Goal: Task Accomplishment & Management: Manage account settings

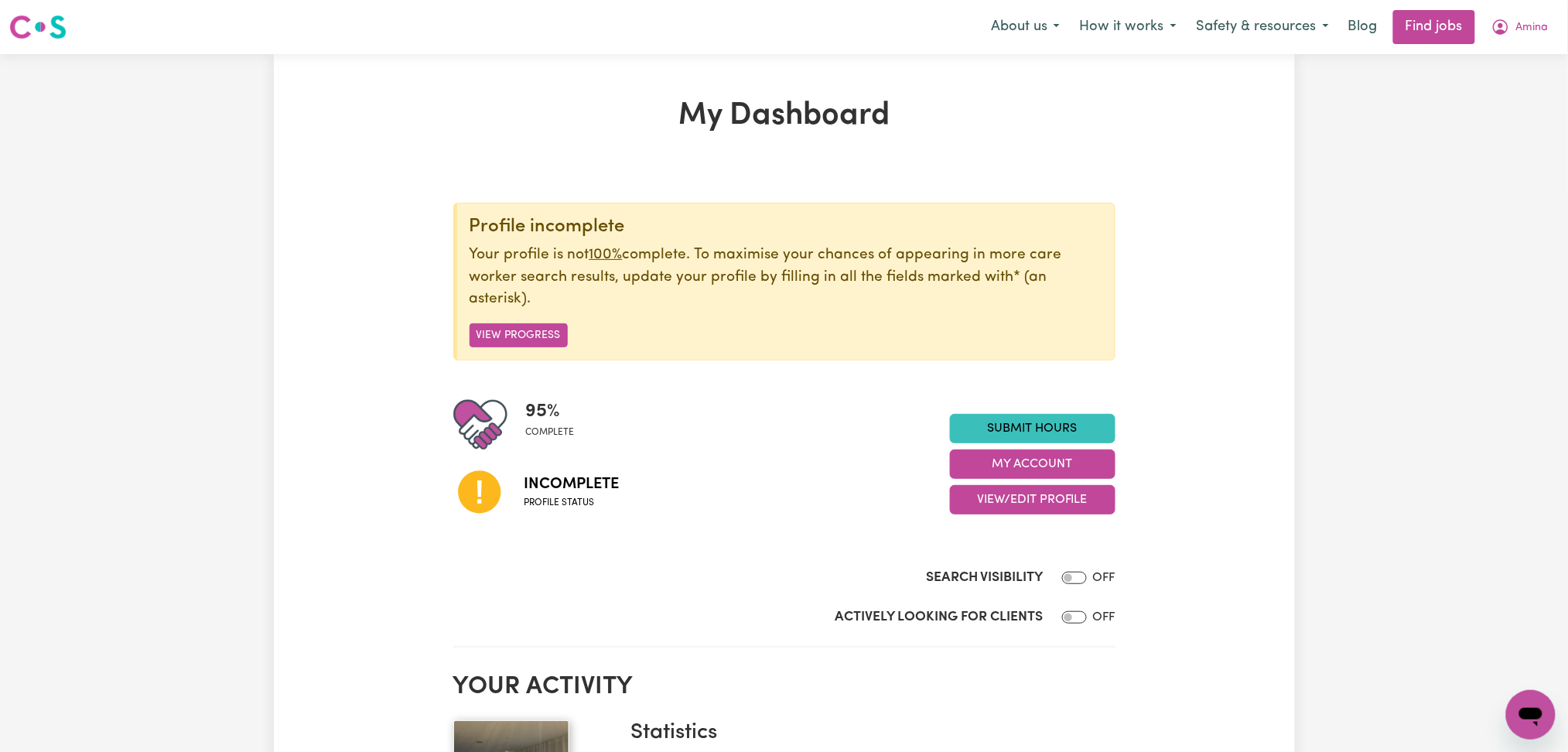
scroll to position [102, 0]
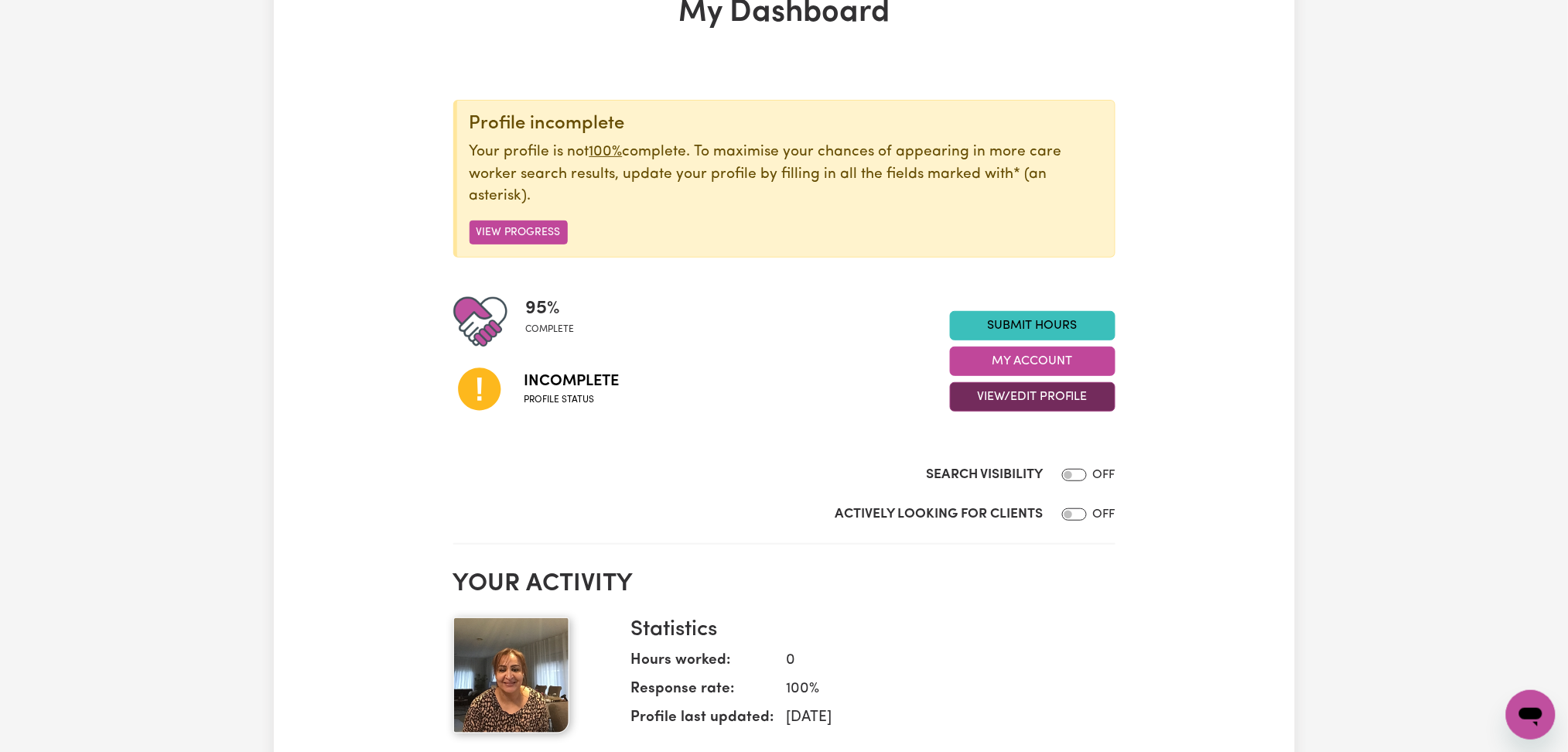
click at [1024, 394] on button "View/Edit Profile" at bounding box center [1032, 397] width 165 height 29
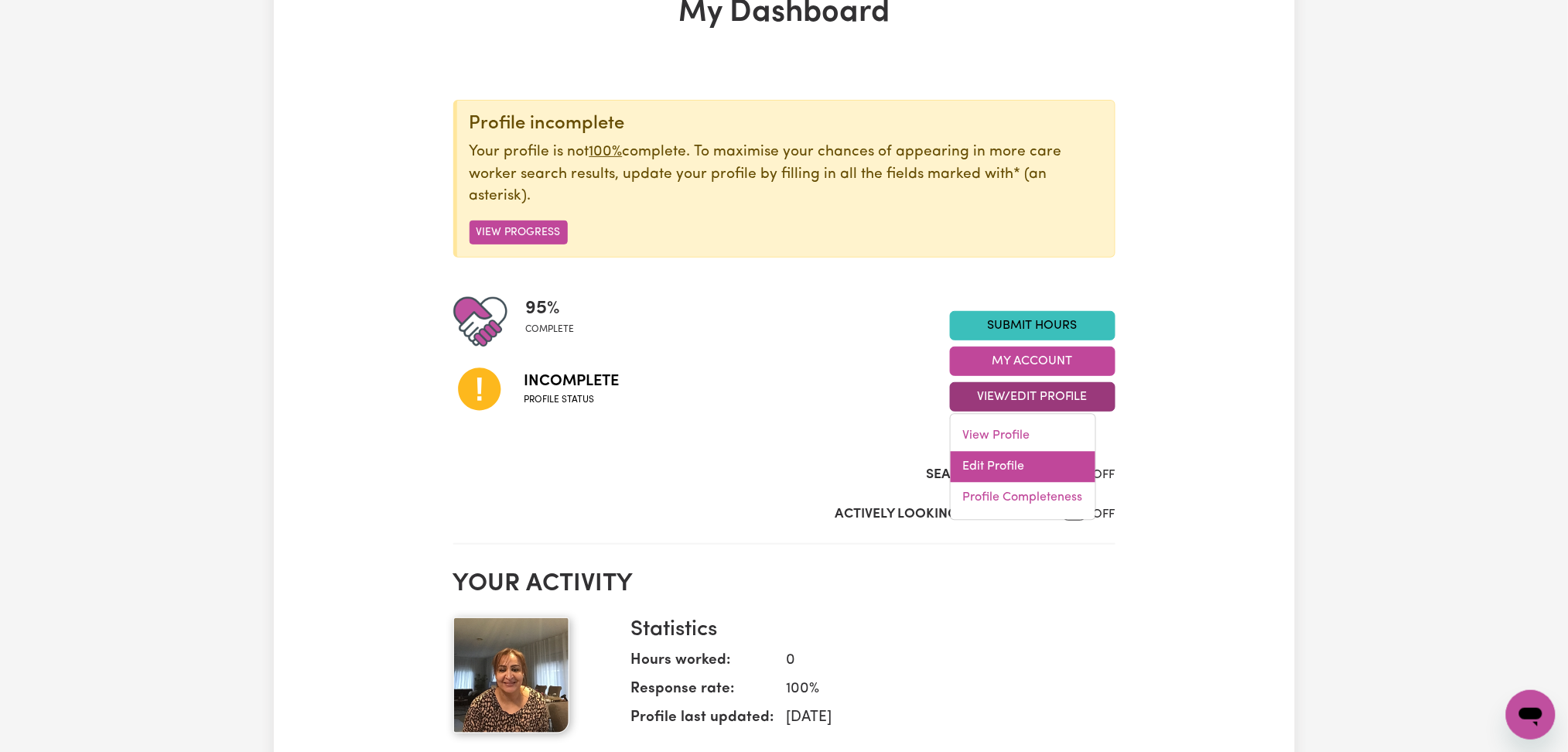
click at [1020, 461] on link "Edit Profile" at bounding box center [1022, 467] width 144 height 31
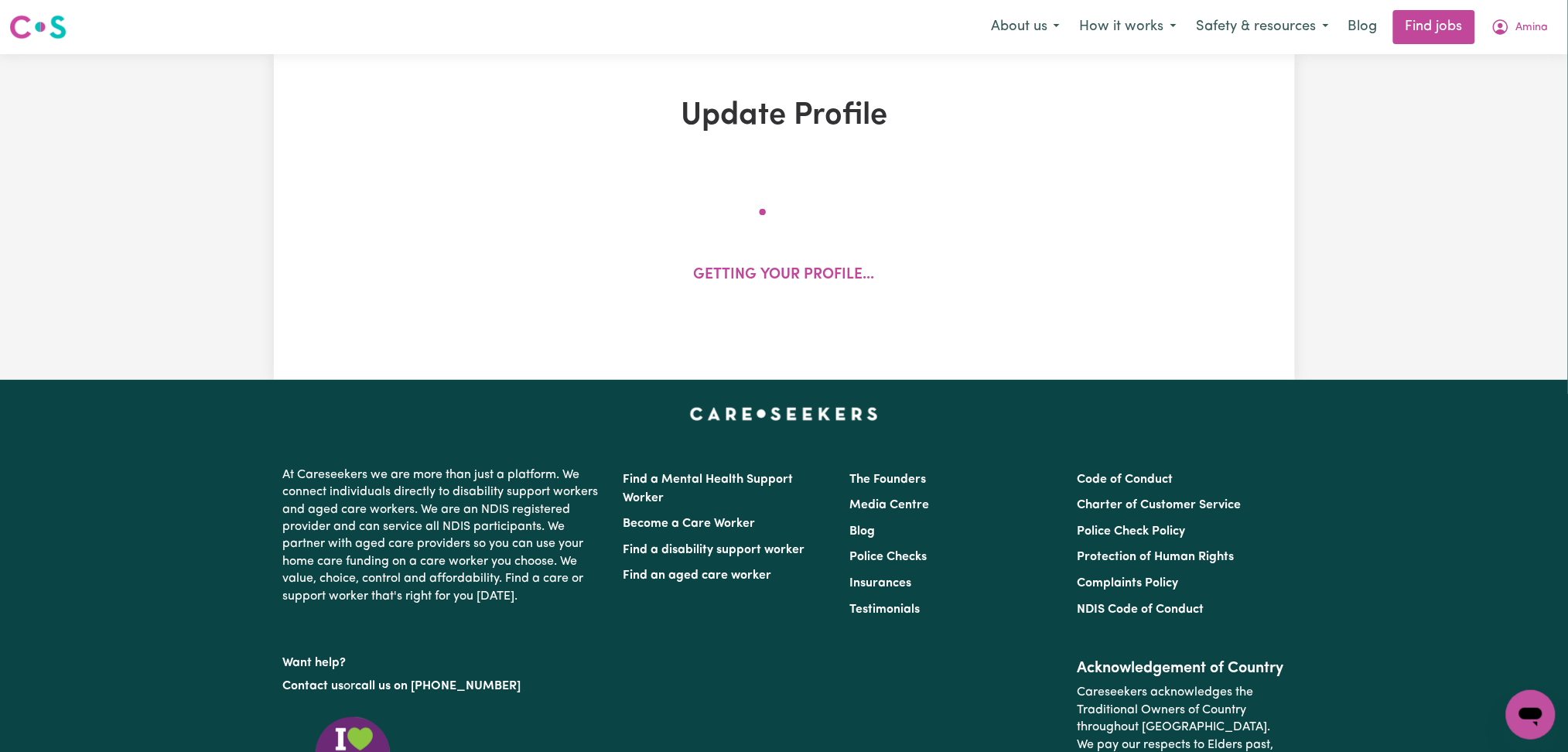
select select "[DEMOGRAPHIC_DATA]"
select select "[DEMOGRAPHIC_DATA] Citizen"
select select "Studying a healthcare related degree or qualification"
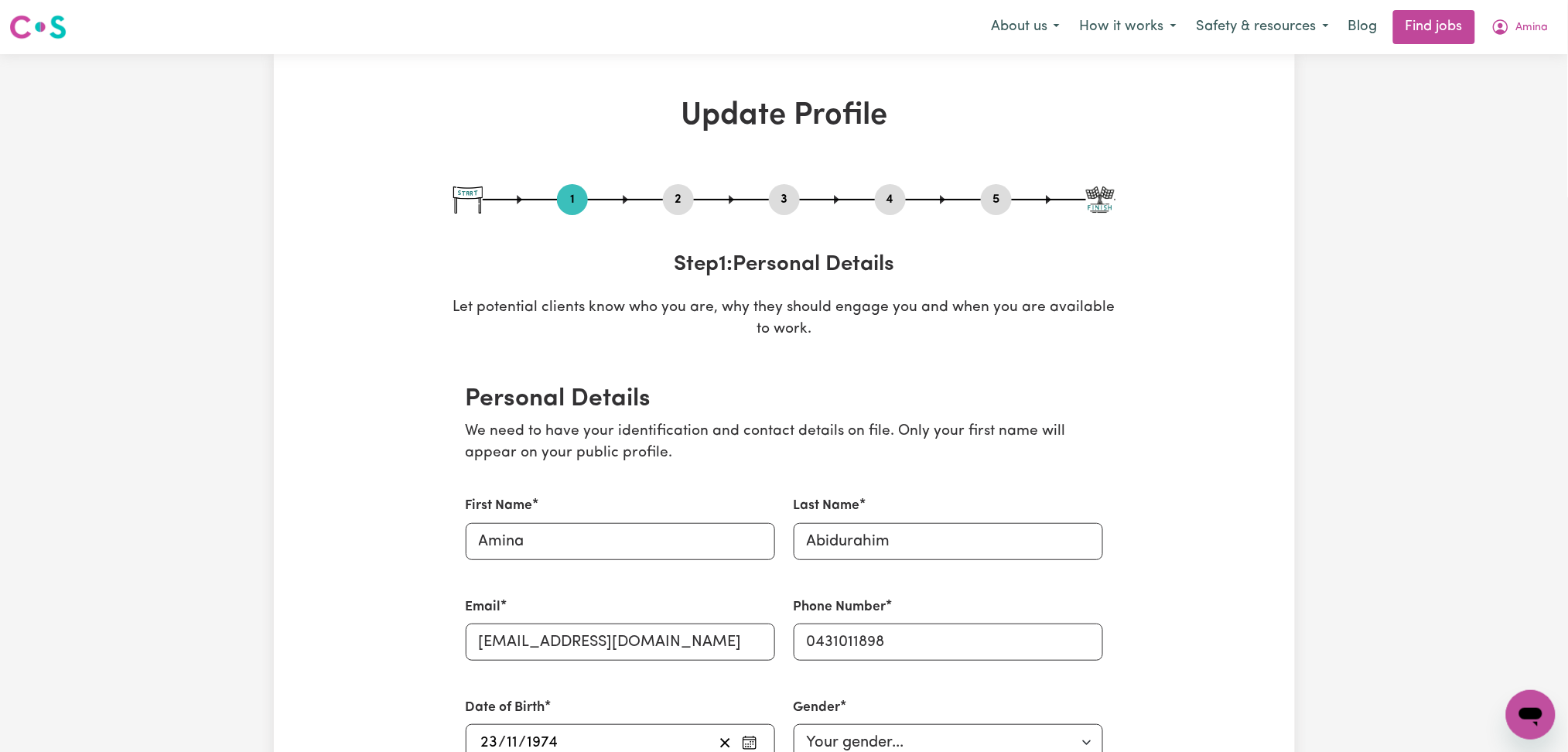
drag, startPoint x: 672, startPoint y: 192, endPoint x: 564, endPoint y: 242, distance: 119.0
click at [673, 192] on button "2" at bounding box center [679, 199] width 31 height 20
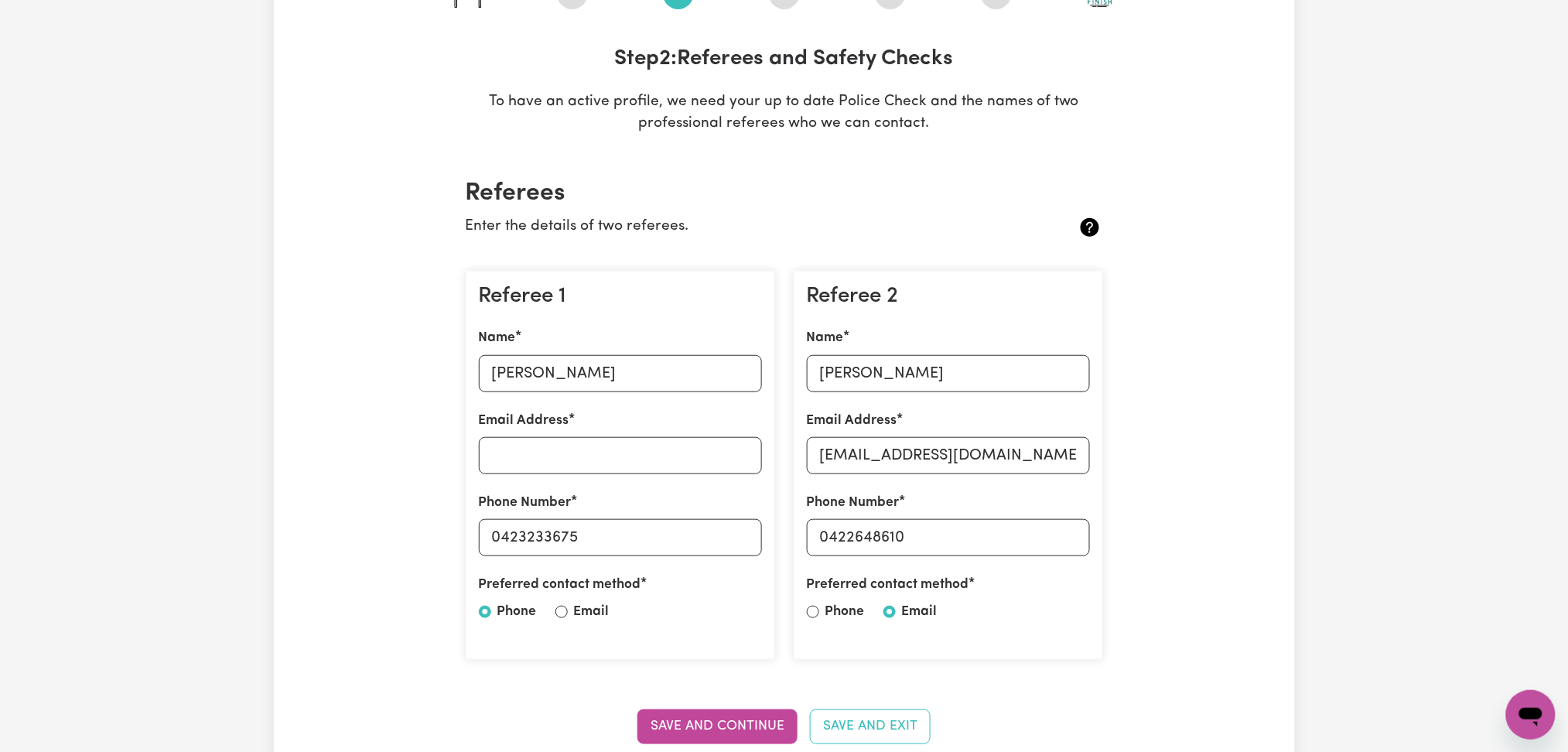
scroll to position [309, 0]
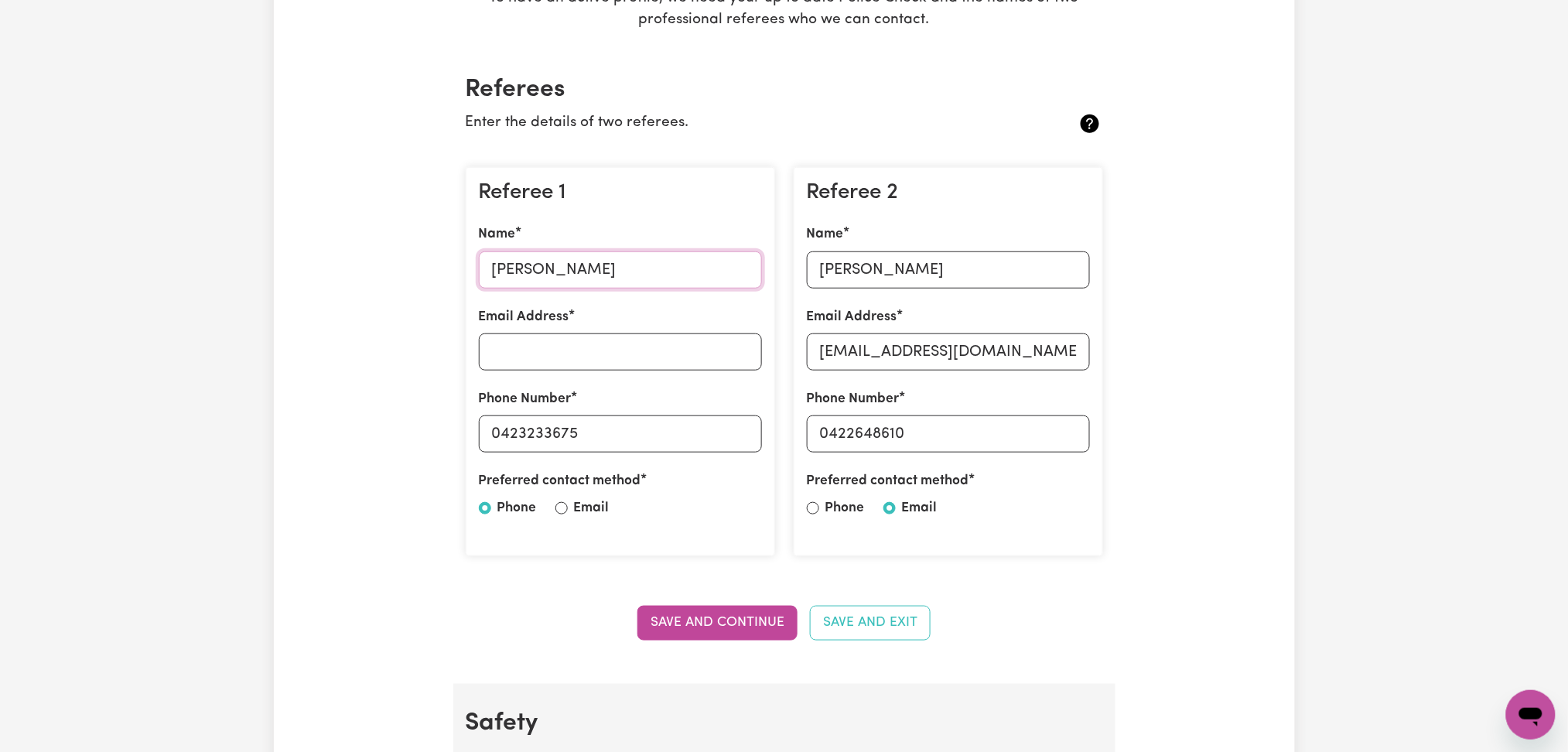
click at [596, 279] on input "[PERSON_NAME]" at bounding box center [620, 270] width 283 height 37
drag, startPoint x: 499, startPoint y: 427, endPoint x: 717, endPoint y: 427, distance: 218.0
click at [717, 427] on input "0423233675" at bounding box center [620, 434] width 283 height 37
click at [897, 268] on input "[PERSON_NAME]" at bounding box center [948, 270] width 283 height 37
click at [929, 350] on input "[EMAIL_ADDRESS][DOMAIN_NAME]" at bounding box center [948, 352] width 283 height 37
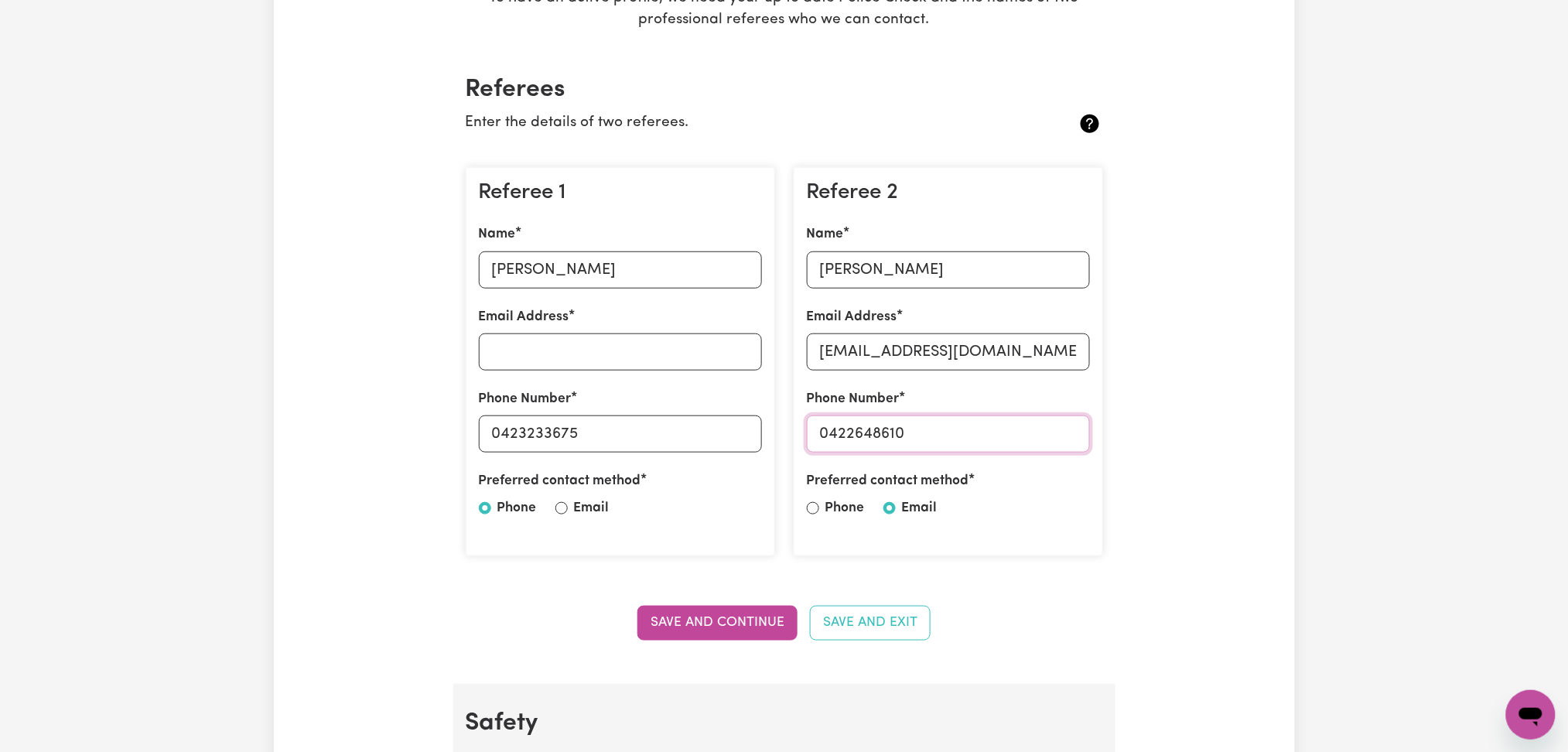
drag, startPoint x: 828, startPoint y: 438, endPoint x: 947, endPoint y: 439, distance: 119.0
click at [947, 439] on input "0422648610" at bounding box center [948, 434] width 283 height 37
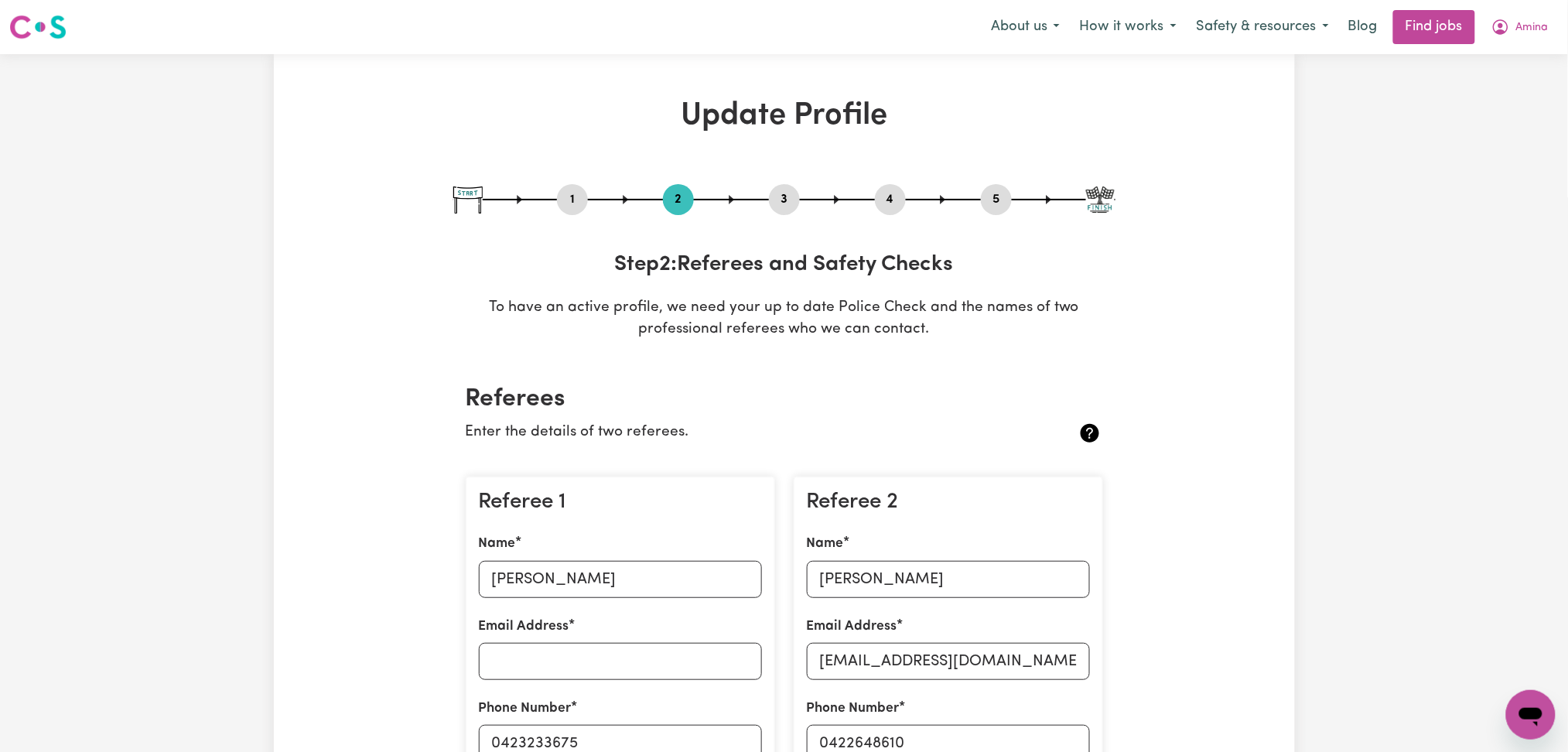
click at [787, 200] on button "3" at bounding box center [784, 199] width 31 height 20
select select "2021"
select select "2024"
select select "2025"
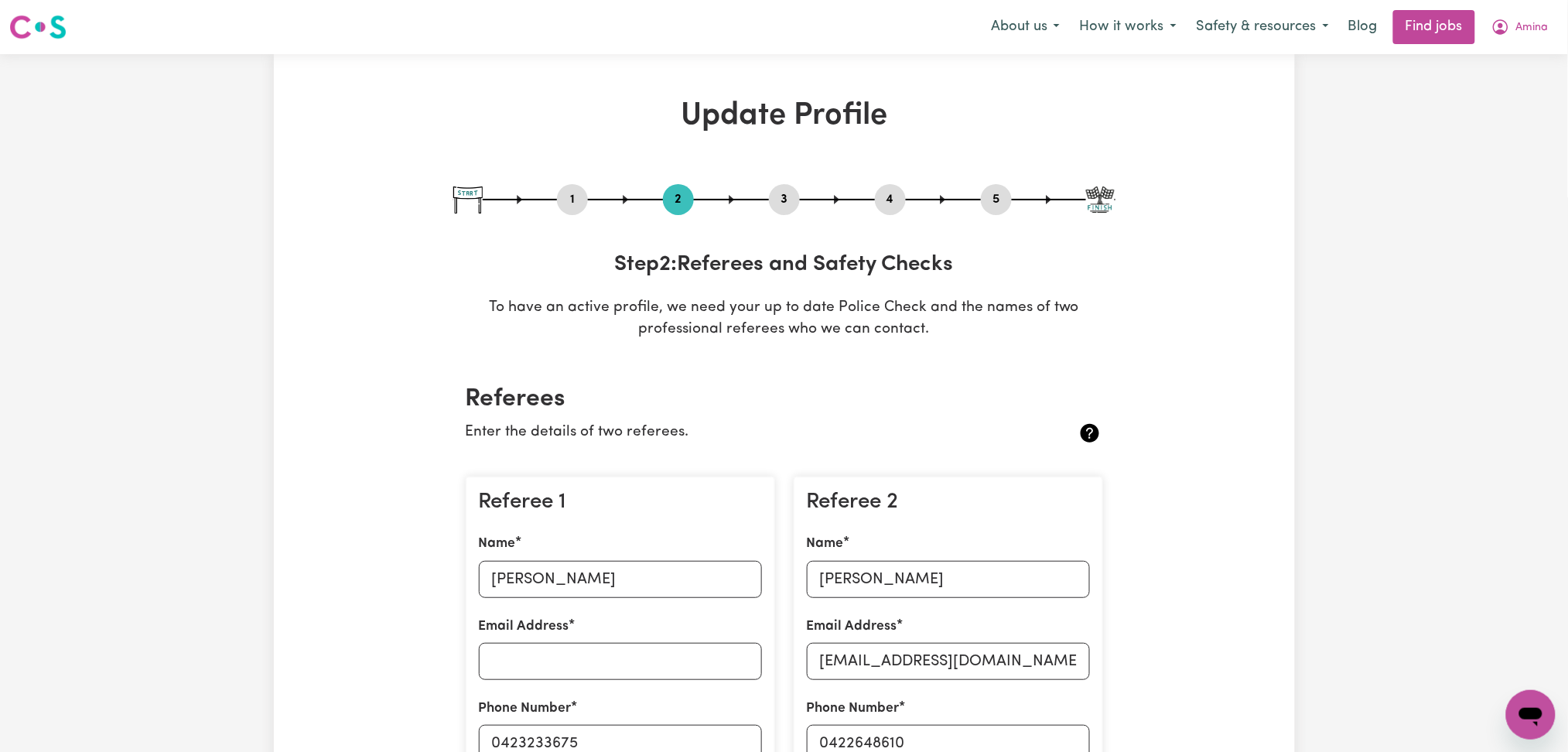
select select "Certificate III (Individual Support)"
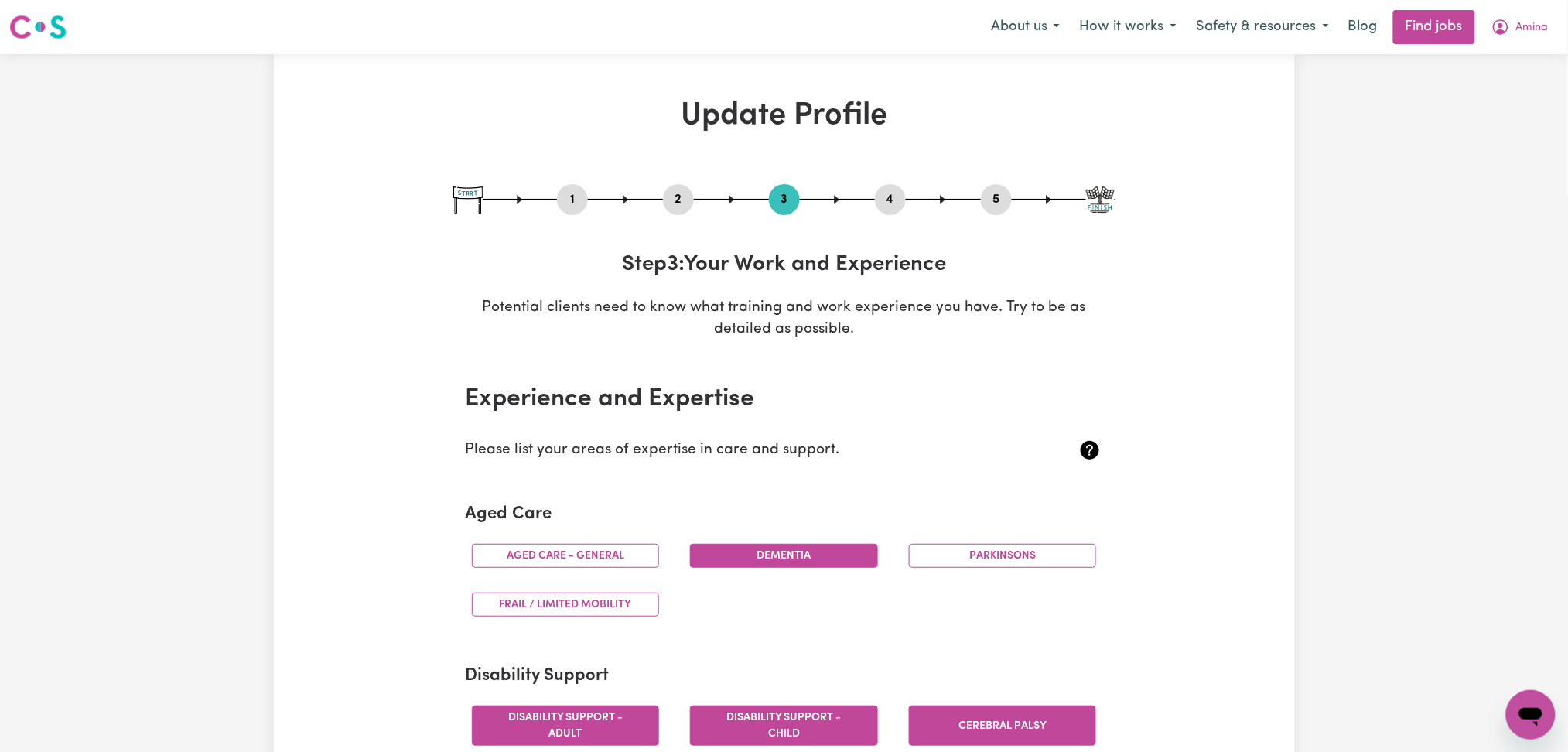
drag, startPoint x: 883, startPoint y: 195, endPoint x: 900, endPoint y: 197, distance: 17.1
click at [889, 196] on button "4" at bounding box center [890, 199] width 31 height 20
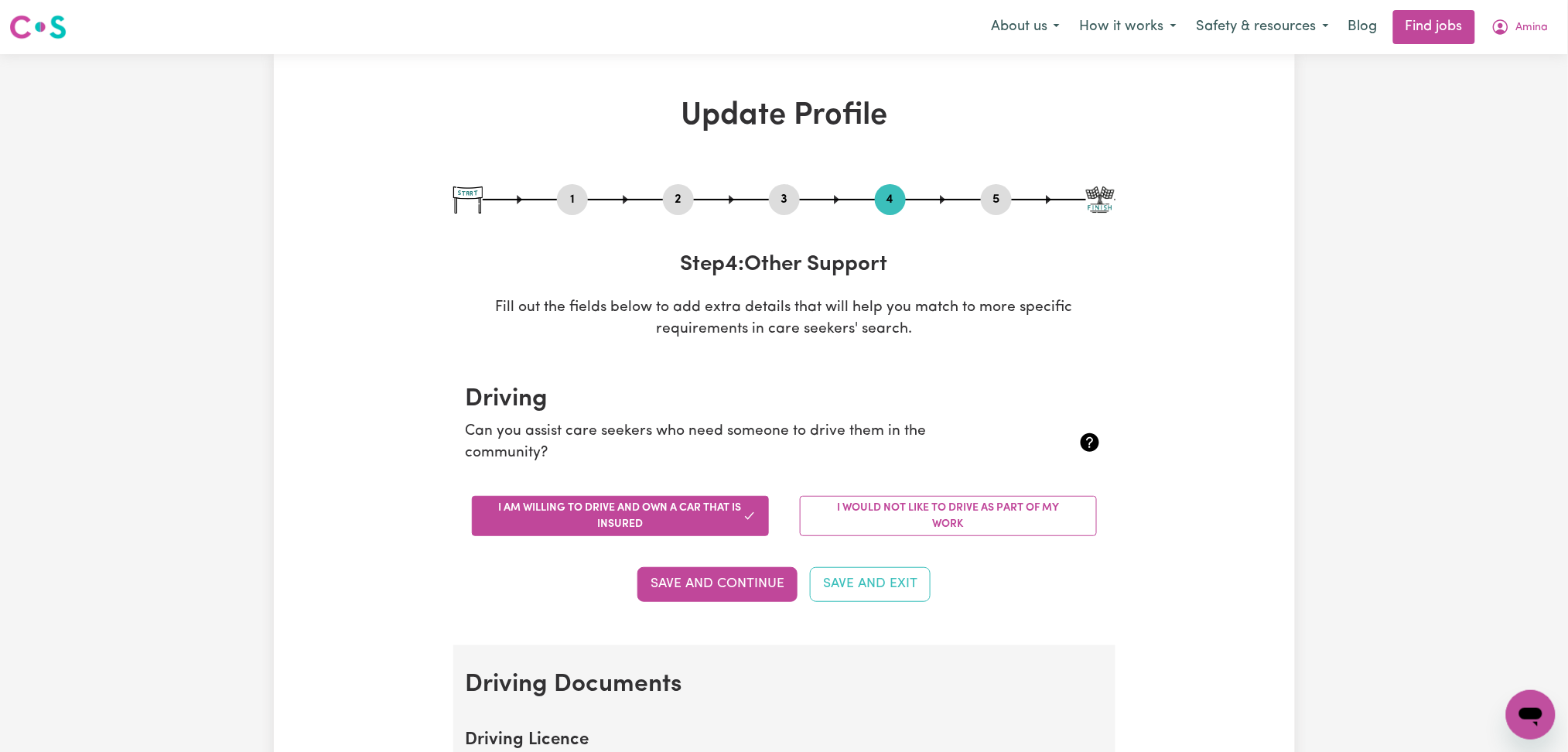
click at [993, 194] on button "5" at bounding box center [997, 199] width 31 height 20
select select "I am providing services by being employed by an organisation"
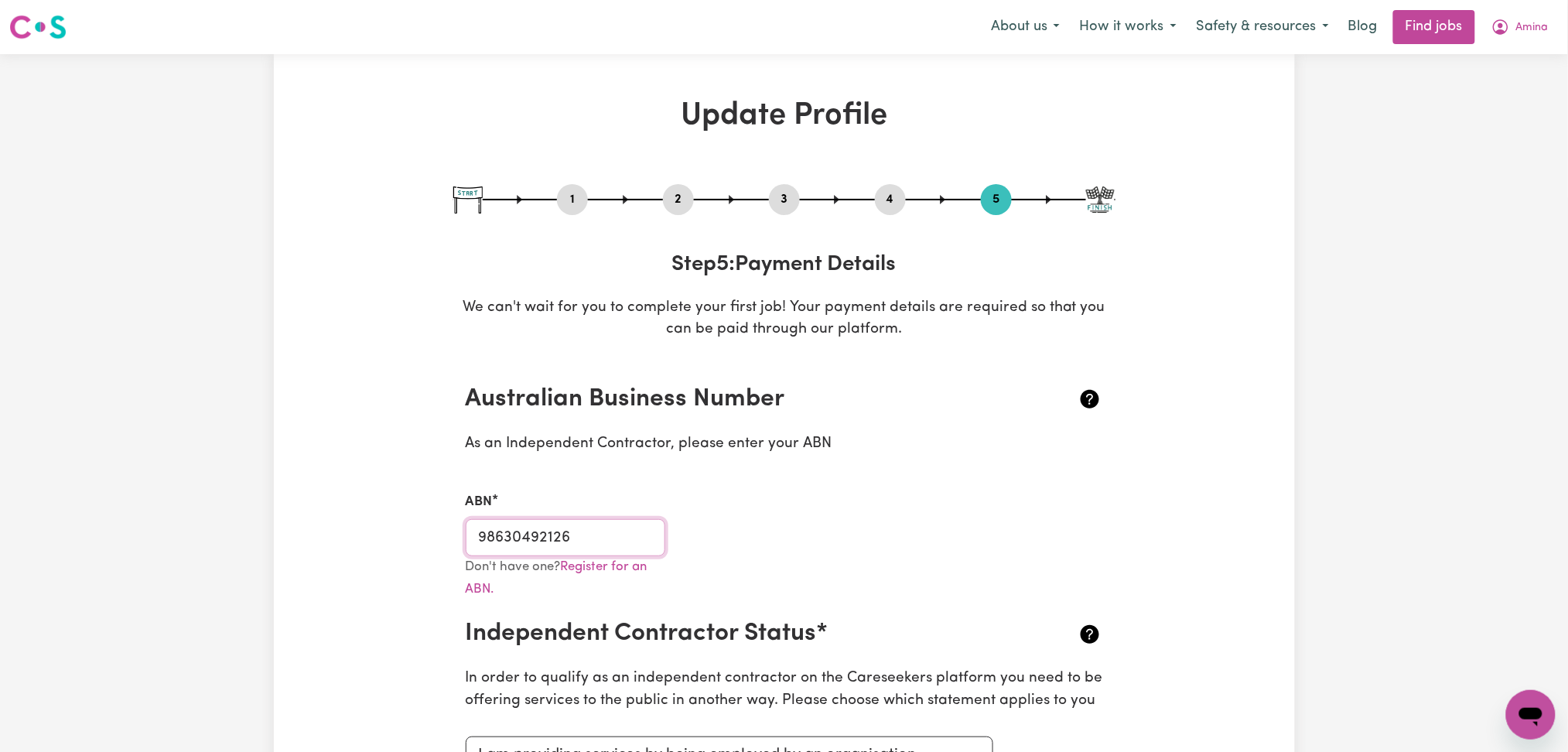
click at [596, 533] on input "98630492126" at bounding box center [566, 537] width 200 height 37
click at [564, 531] on input "98630492126" at bounding box center [566, 537] width 200 height 37
click at [1516, 36] on span "Amina" at bounding box center [1532, 27] width 32 height 17
click at [1503, 82] on link "My Dashboard" at bounding box center [1496, 89] width 122 height 29
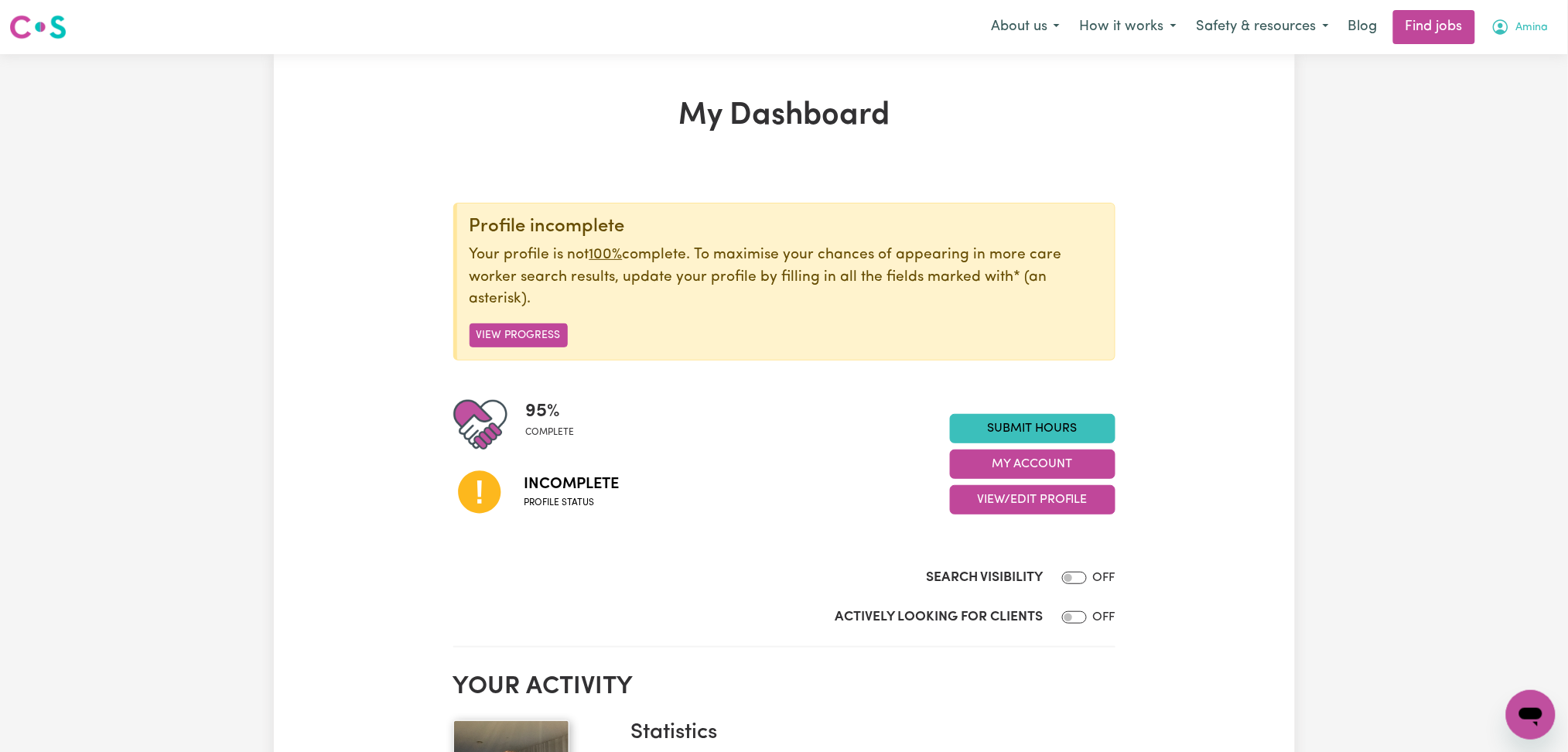
click at [1516, 28] on span "Amina" at bounding box center [1532, 27] width 32 height 17
click at [1506, 111] on link "Logout" at bounding box center [1496, 118] width 122 height 29
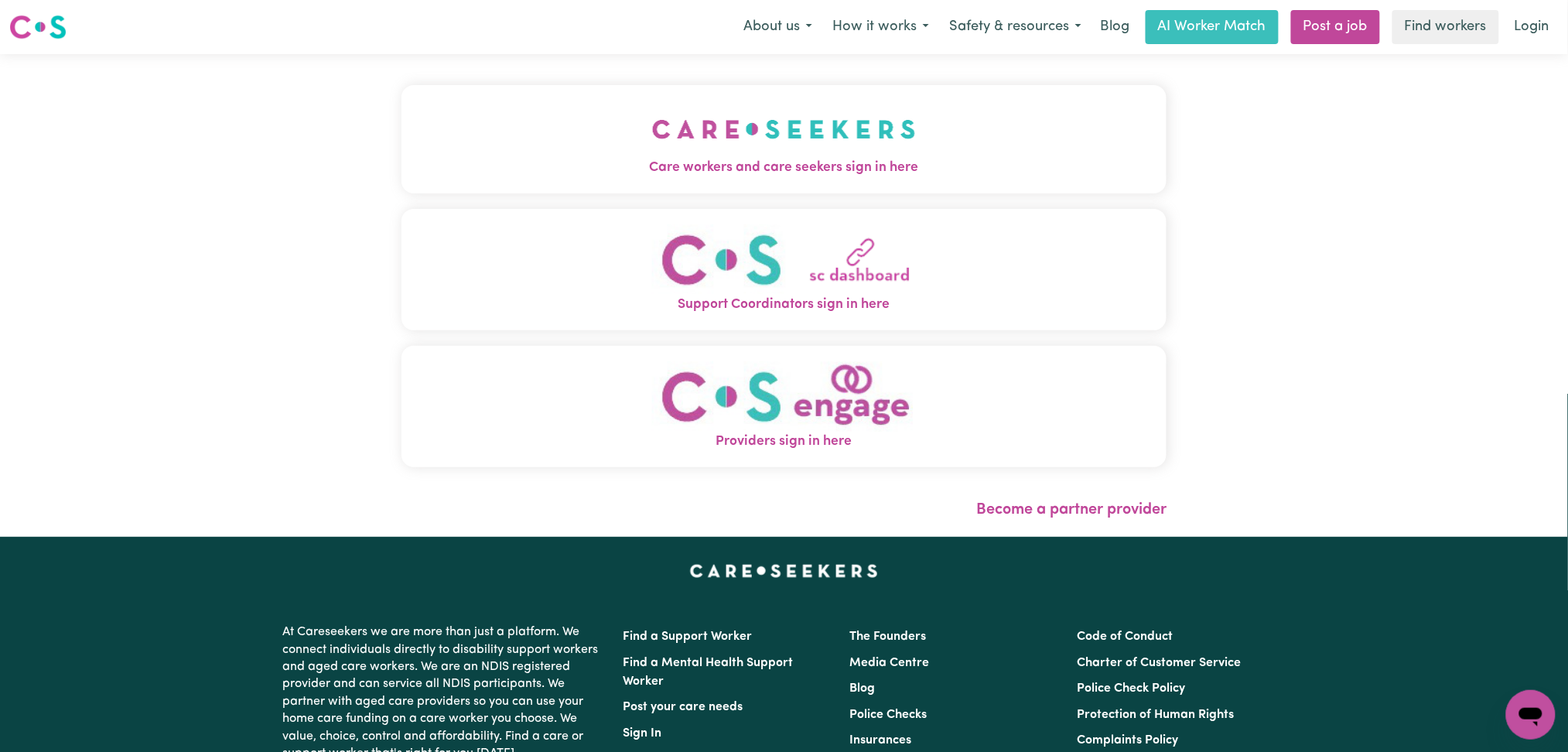
click at [555, 132] on button "Care workers and care seekers sign in here" at bounding box center [784, 139] width 766 height 108
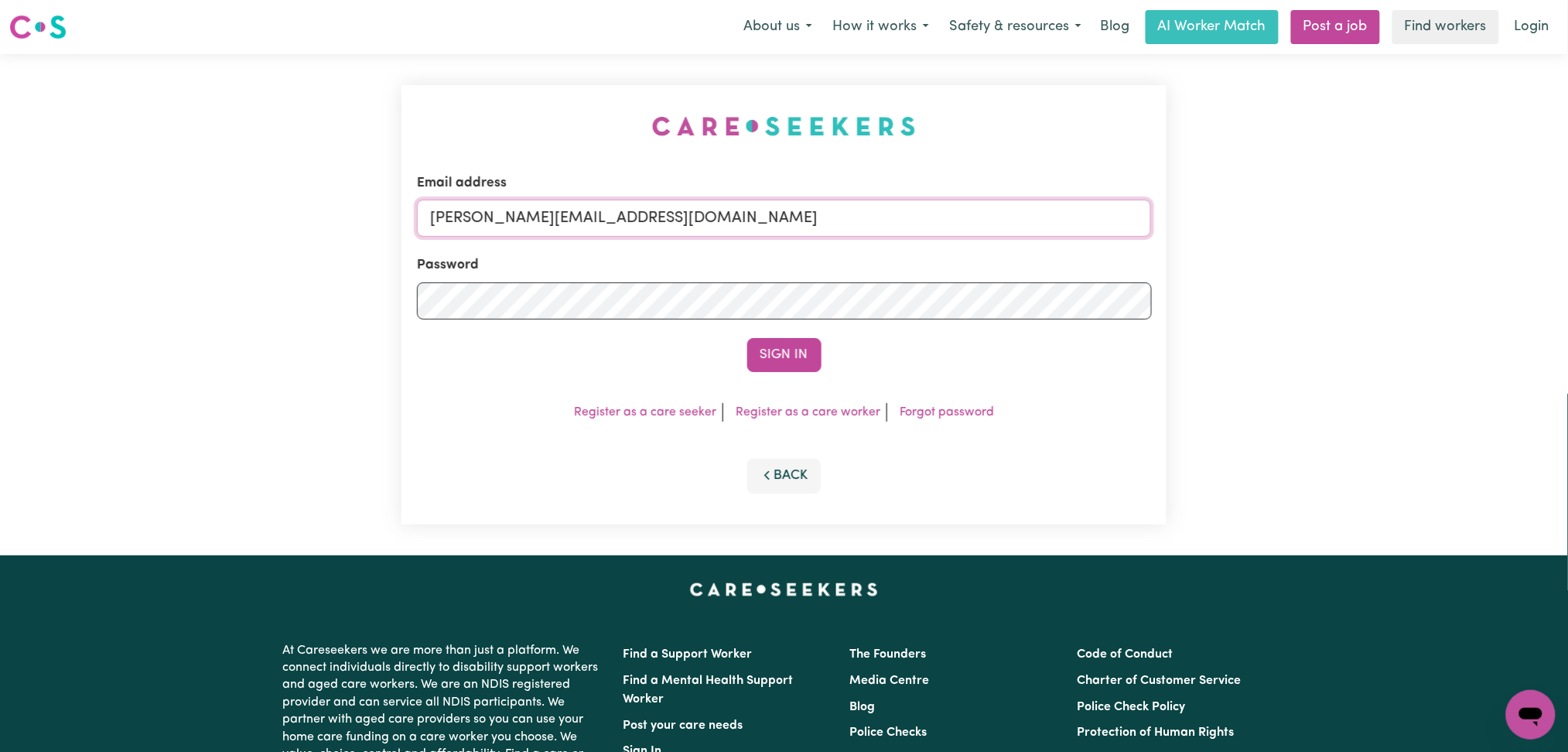
click at [583, 218] on input "[PERSON_NAME][EMAIL_ADDRESS][DOMAIN_NAME]" at bounding box center [784, 218] width 735 height 37
drag, startPoint x: 509, startPoint y: 215, endPoint x: 876, endPoint y: 215, distance: 367.0
click at [876, 215] on input "Superuser~[EMAIL_ADDRESS][DOMAIN_NAME]" at bounding box center [784, 218] width 735 height 37
type input "Superuser~[EMAIL_ADDRESS][DOMAIN_NAME]"
click at [795, 357] on button "Sign In" at bounding box center [784, 355] width 74 height 34
